Goal: Task Accomplishment & Management: Use online tool/utility

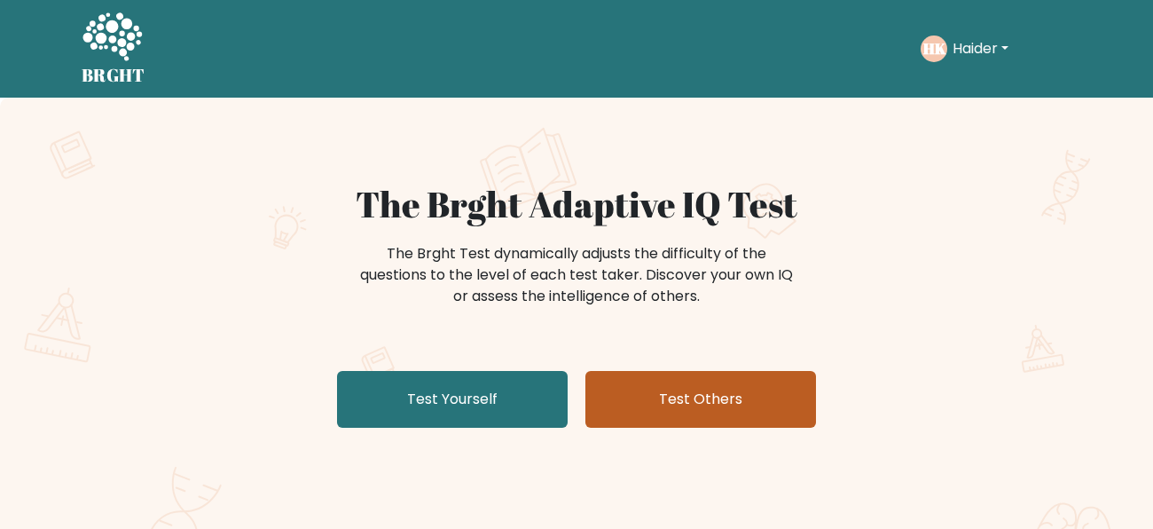
click at [657, 388] on link "Test Others" at bounding box center [701, 399] width 231 height 57
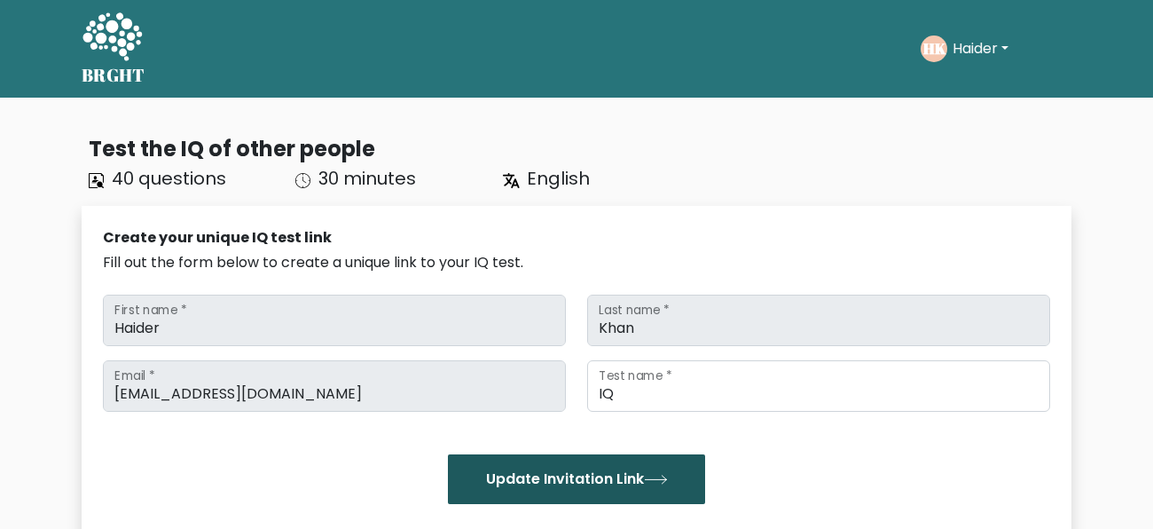
click at [588, 473] on button "Update Invitation Link" at bounding box center [576, 479] width 257 height 50
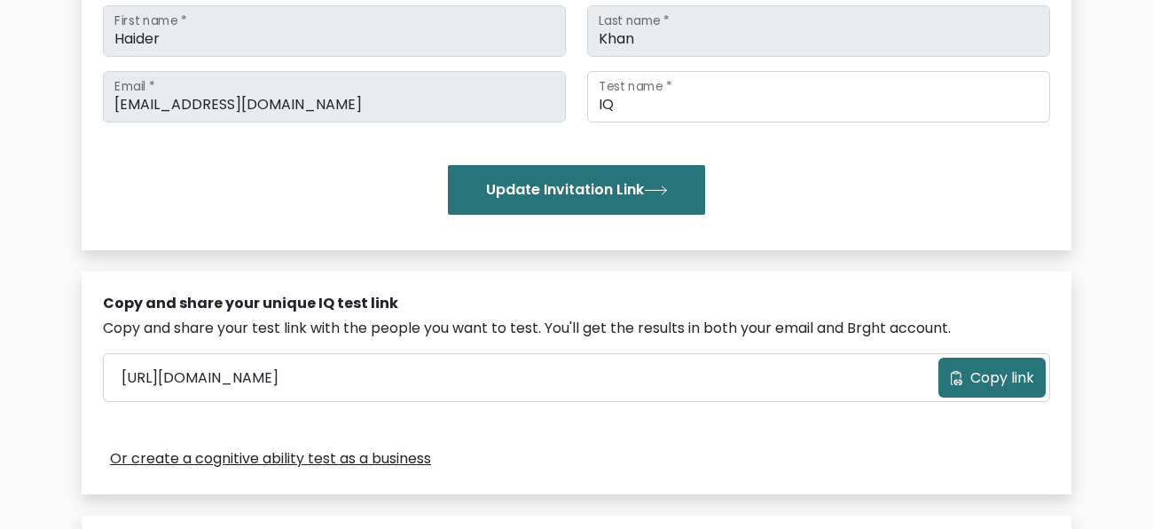
scroll to position [280, 0]
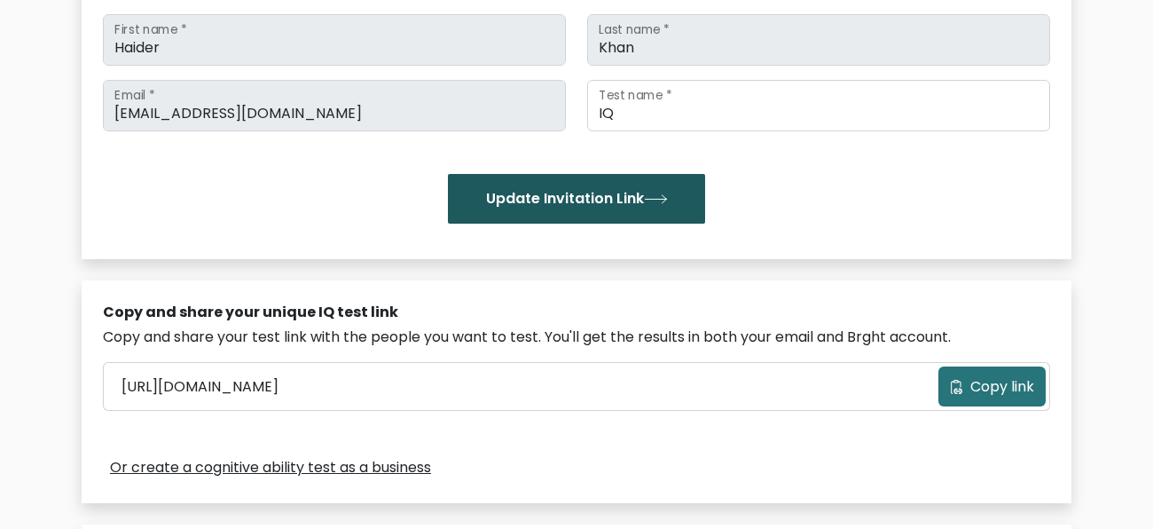
click at [569, 188] on button "Update Invitation Link" at bounding box center [576, 199] width 257 height 50
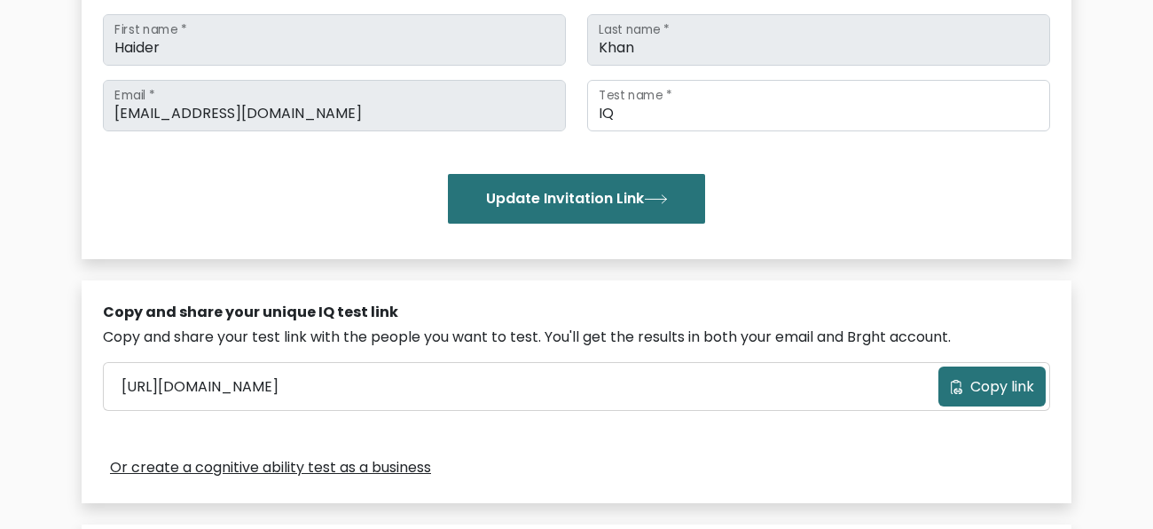
scroll to position [0, 0]
